Goal: Task Accomplishment & Management: Use online tool/utility

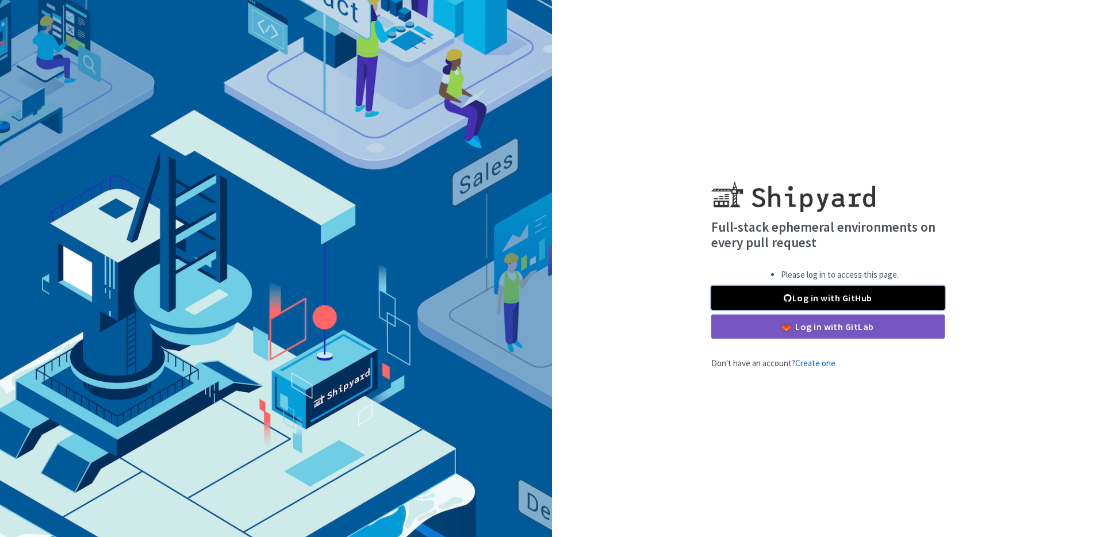
click at [800, 304] on link "Log in with GitHub" at bounding box center [827, 298] width 233 height 24
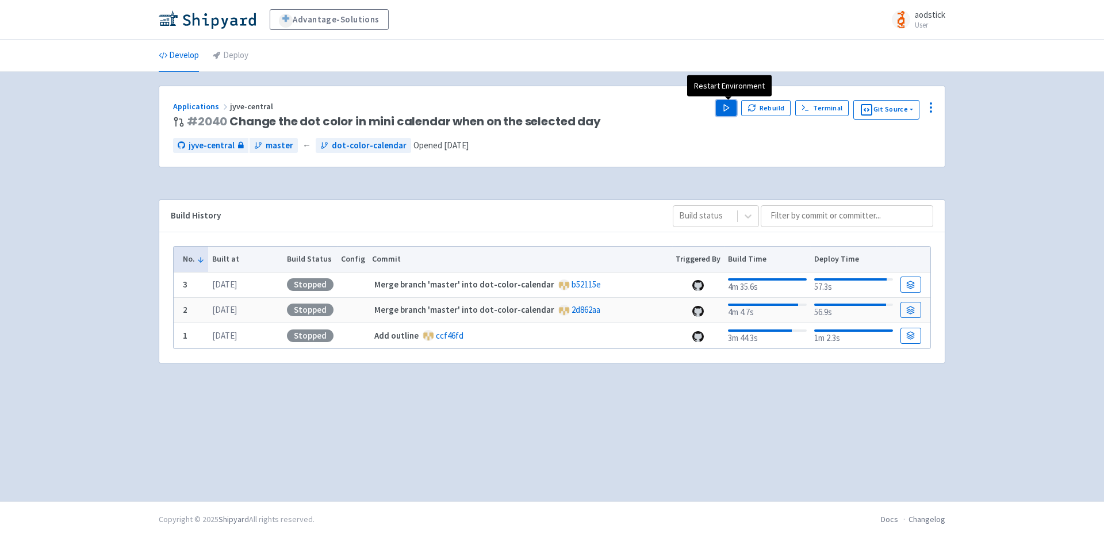
click at [723, 108] on button "Play" at bounding box center [726, 108] width 21 height 16
click at [1037, 194] on div "Advantage-Solutions aodstick User Profile Sign out Develop Deploy #" at bounding box center [552, 250] width 1104 height 501
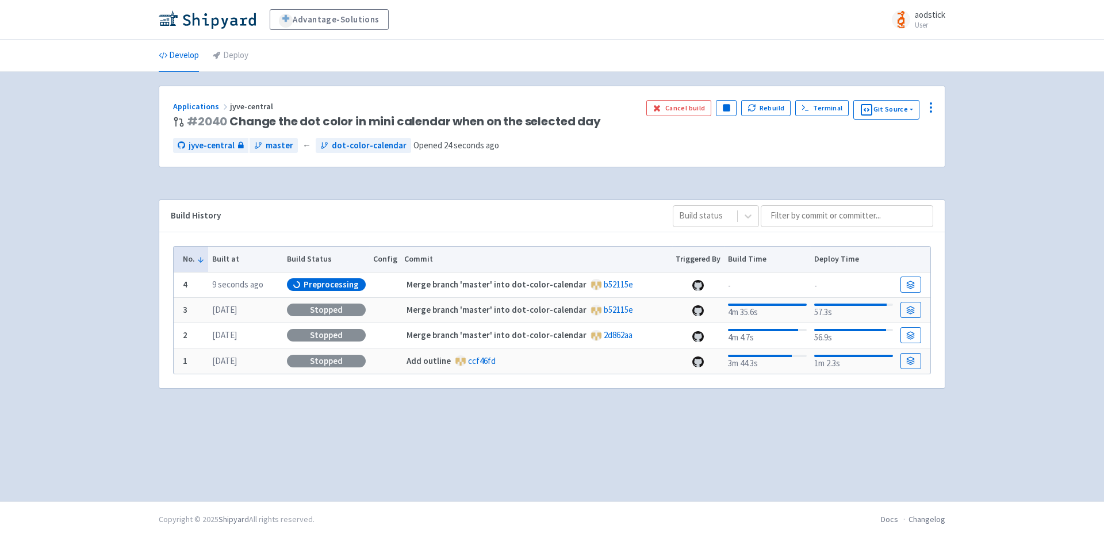
click at [1025, 201] on div "Advantage-Solutions aodstick User Profile Sign out Develop Deploy #" at bounding box center [552, 250] width 1104 height 501
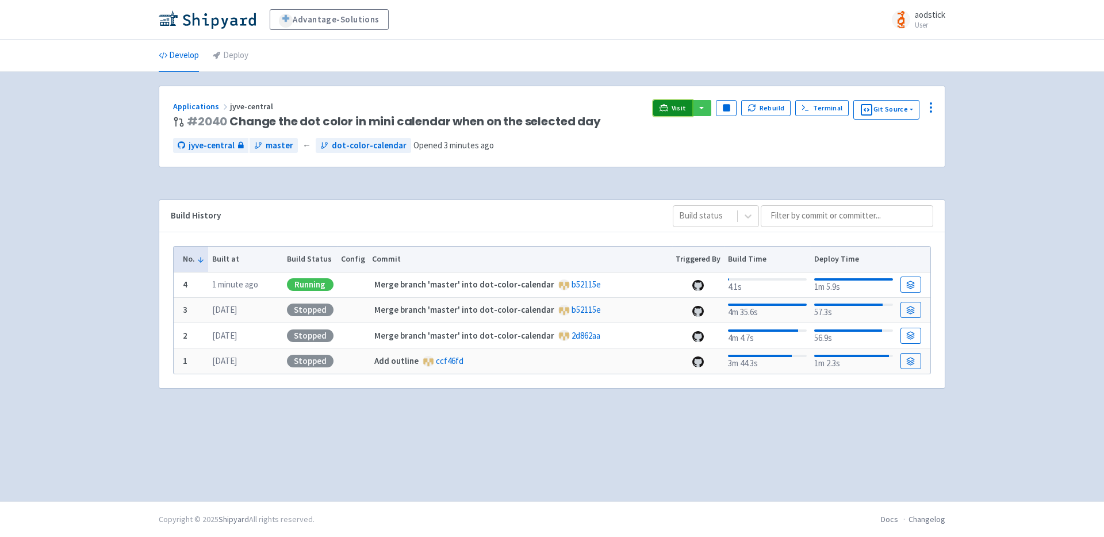
click at [679, 106] on span "Visit" at bounding box center [679, 108] width 15 height 9
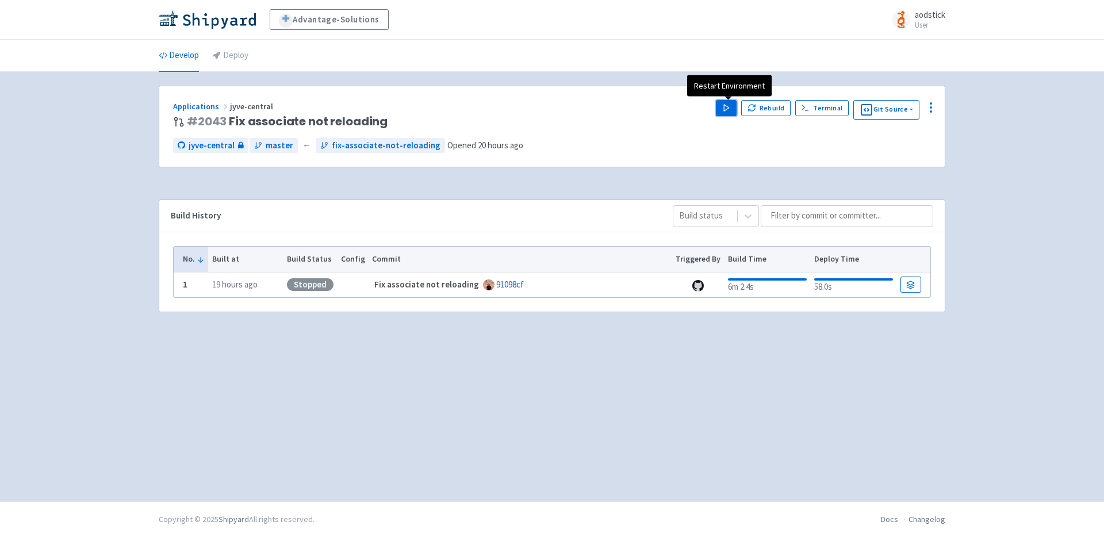
click at [729, 112] on button "Play" at bounding box center [726, 108] width 21 height 16
click at [995, 135] on div "Advantage-Solutions aodstick User Profile Sign out Develop Deploy #" at bounding box center [552, 250] width 1104 height 501
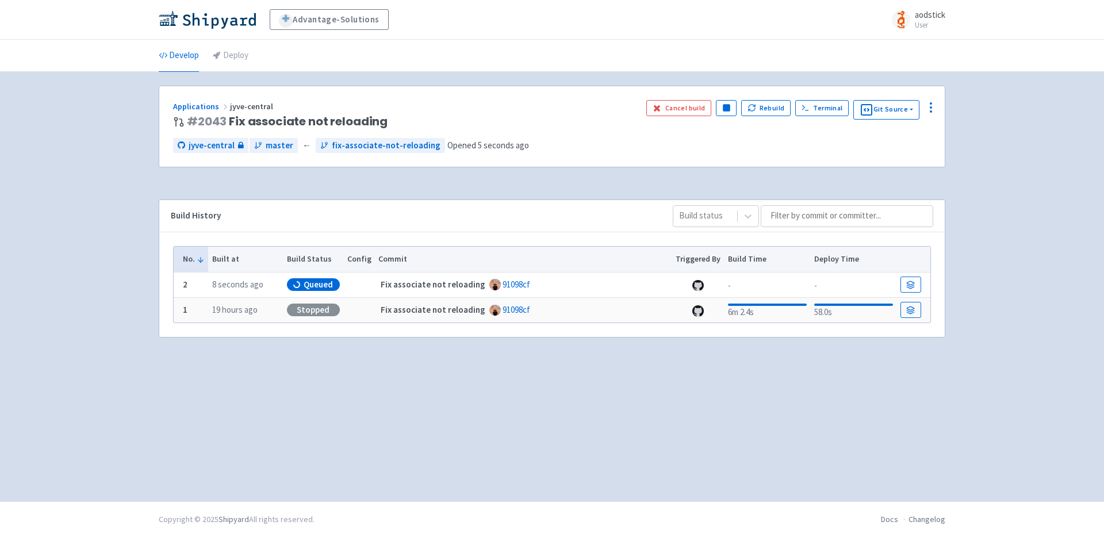
click at [1017, 128] on div "Advantage-Solutions aodstick User Profile Sign out Develop Deploy #" at bounding box center [552, 250] width 1104 height 501
click at [1009, 139] on div "Advantage-Solutions aodstick User Profile Sign out Develop Deploy #" at bounding box center [552, 250] width 1104 height 501
click at [680, 110] on span "Visit" at bounding box center [679, 108] width 15 height 9
